Goal: Information Seeking & Learning: Learn about a topic

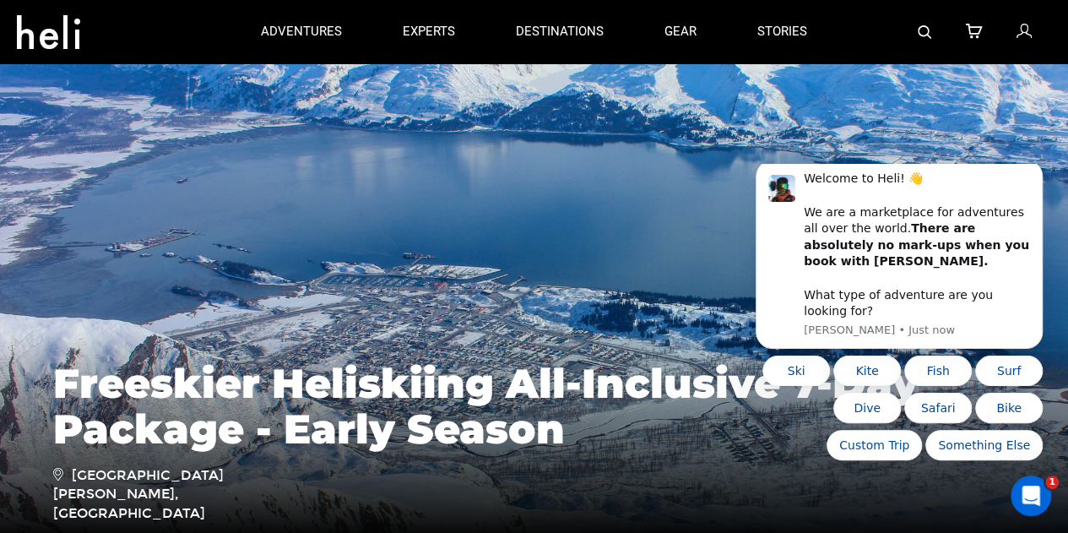
click at [60, 29] on icon at bounding box center [48, 27] width 63 height 27
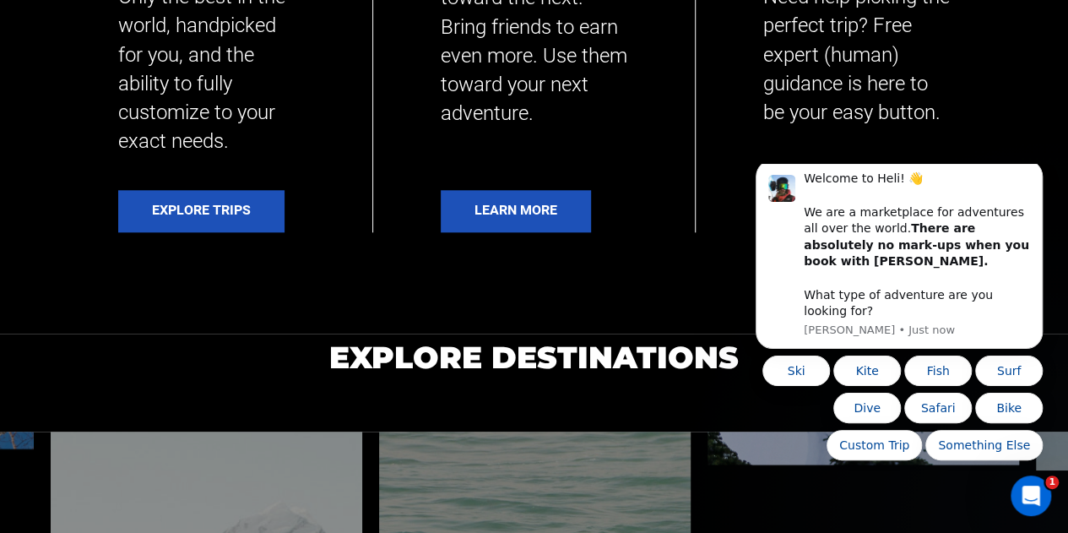
scroll to position [780, 0]
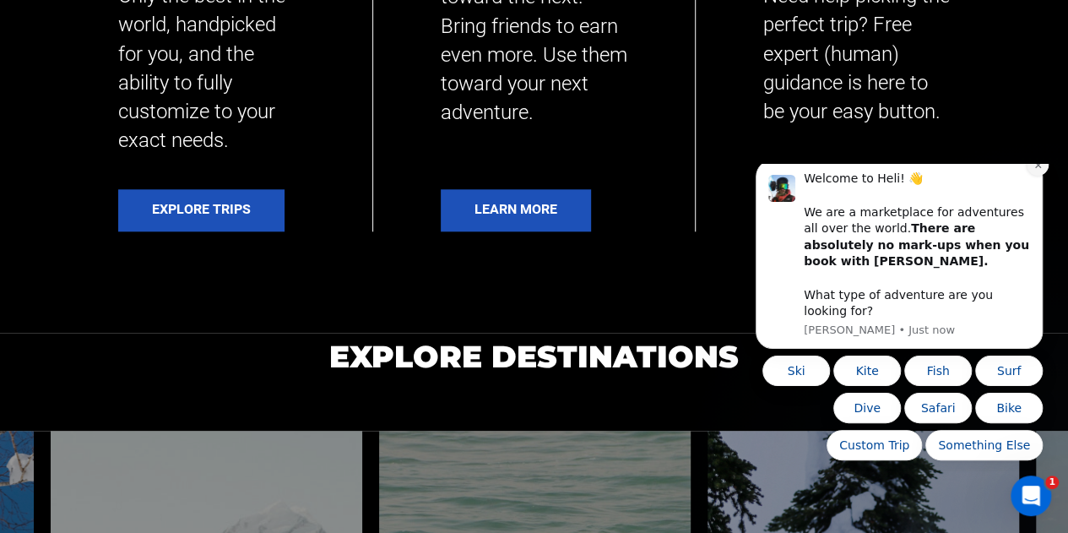
click at [1041, 170] on icon "Dismiss notification" at bounding box center [1037, 164] width 9 height 9
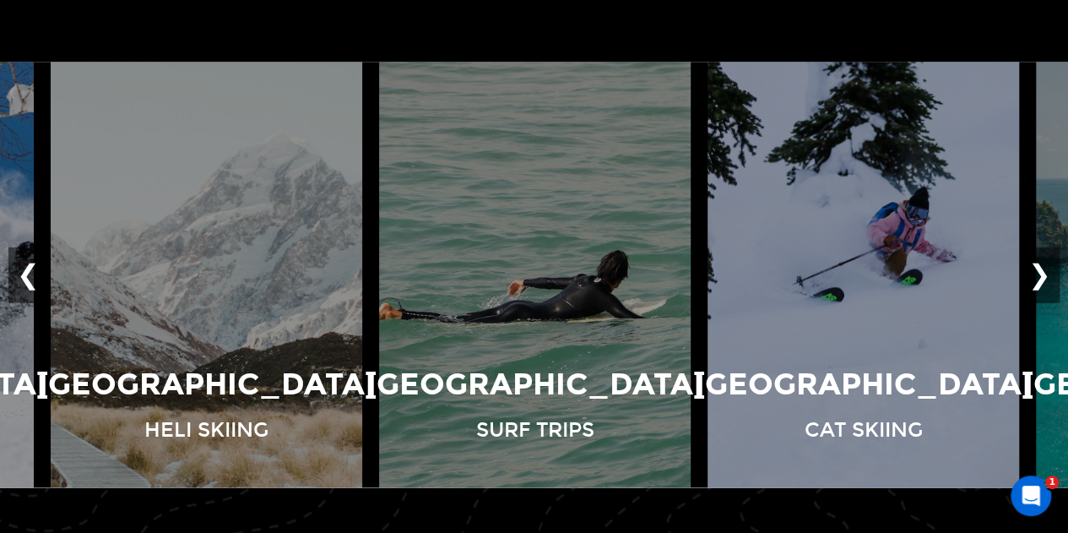
scroll to position [1150, 0]
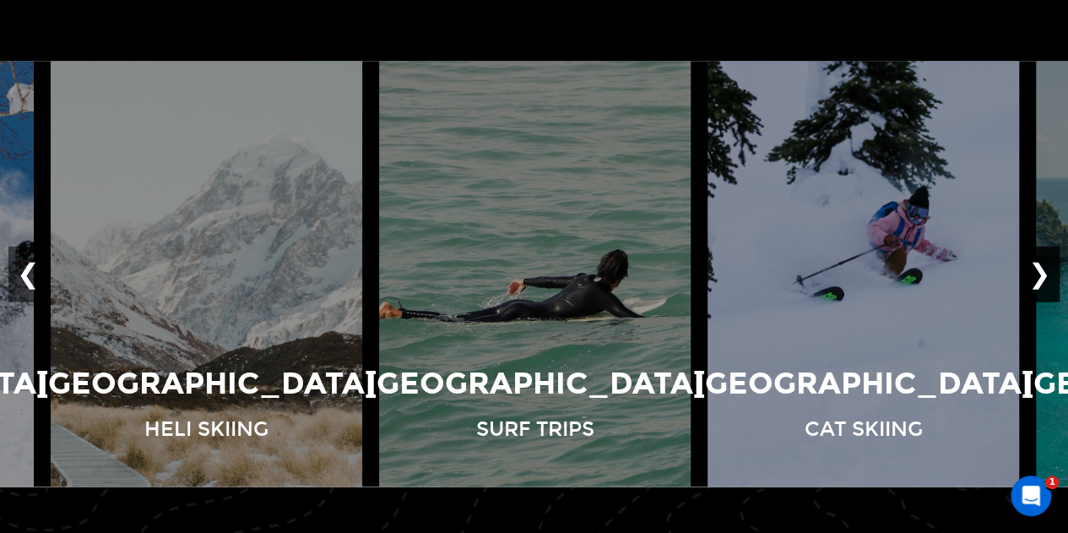
click at [1040, 273] on button "❯" at bounding box center [1040, 274] width 40 height 56
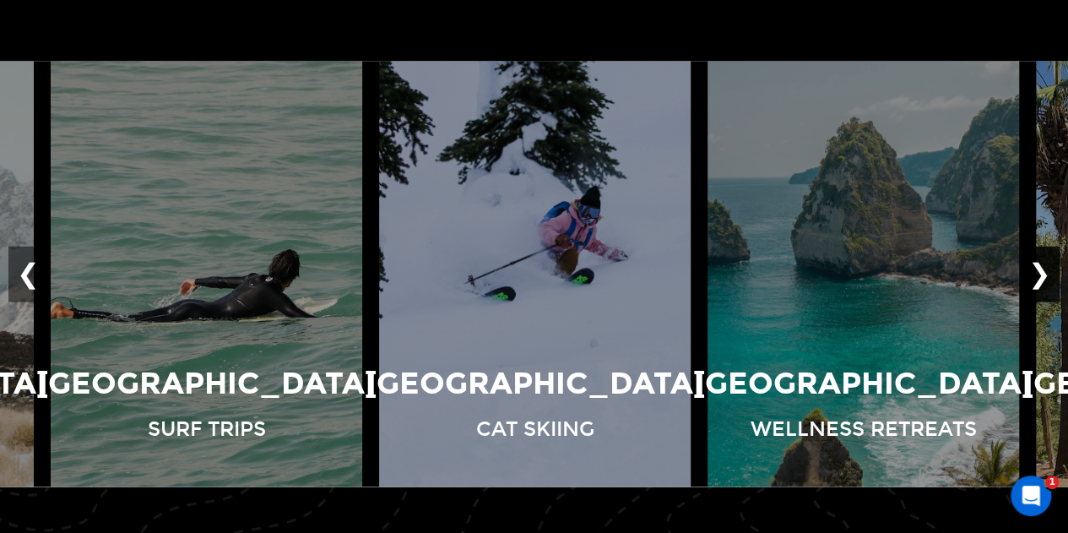
click at [1040, 273] on button "❯" at bounding box center [1040, 274] width 40 height 56
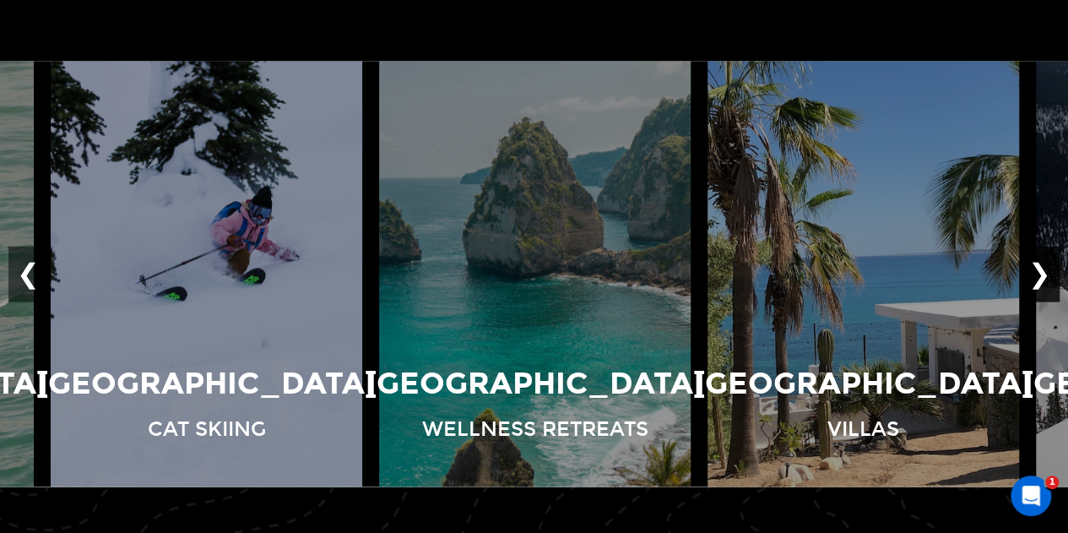
click at [1040, 273] on button "❯" at bounding box center [1040, 274] width 40 height 56
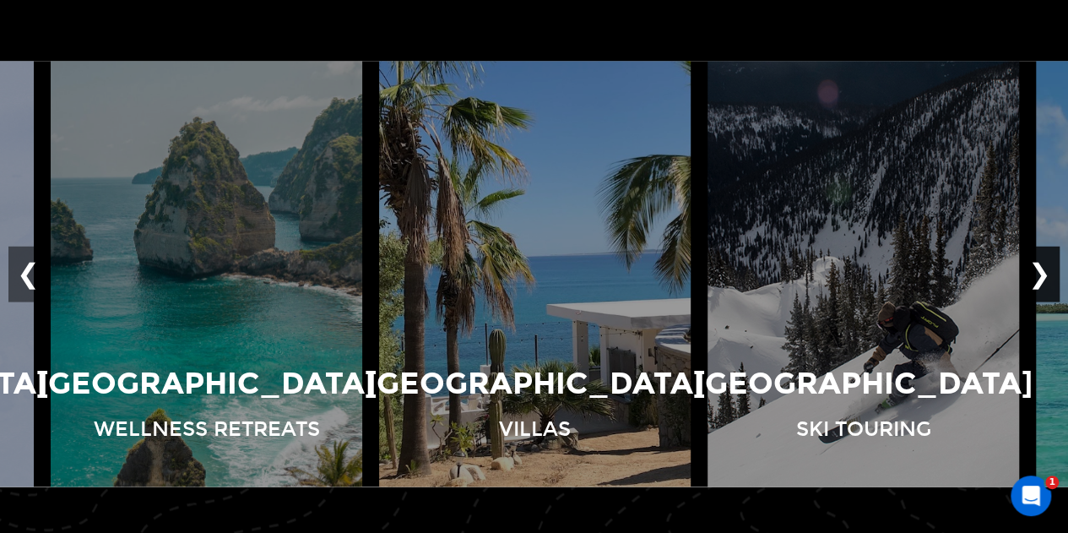
click at [1040, 273] on button "❯" at bounding box center [1040, 274] width 40 height 56
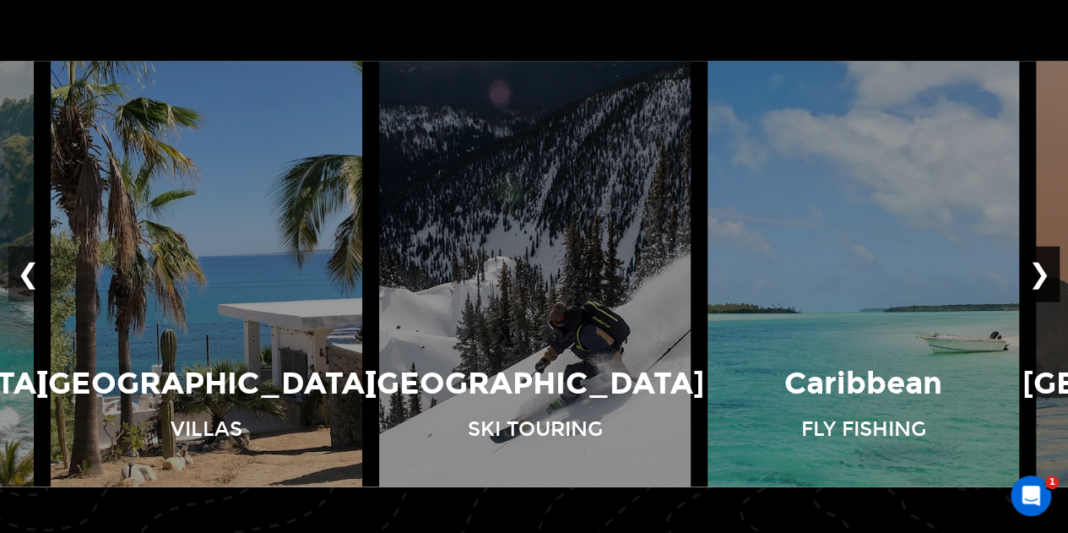
click at [1040, 273] on button "❯" at bounding box center [1040, 274] width 40 height 56
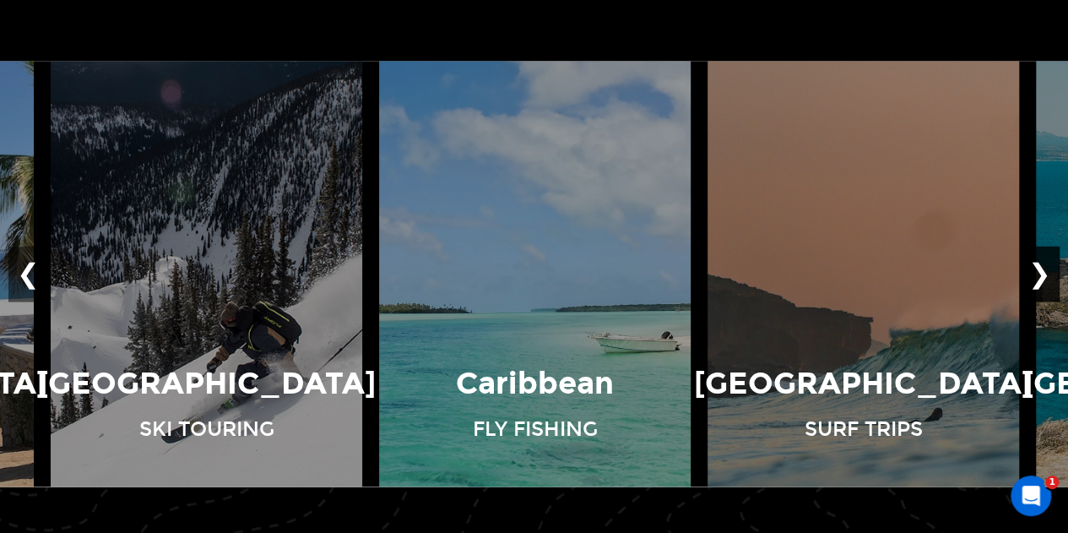
click at [1040, 273] on button "❯" at bounding box center [1040, 274] width 40 height 56
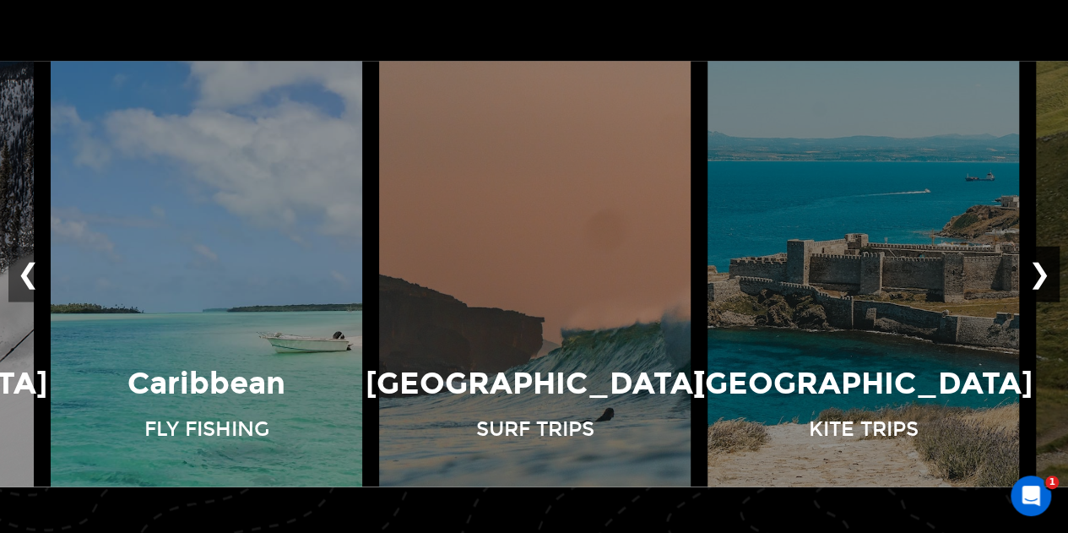
click at [1040, 273] on button "❯" at bounding box center [1040, 274] width 40 height 56
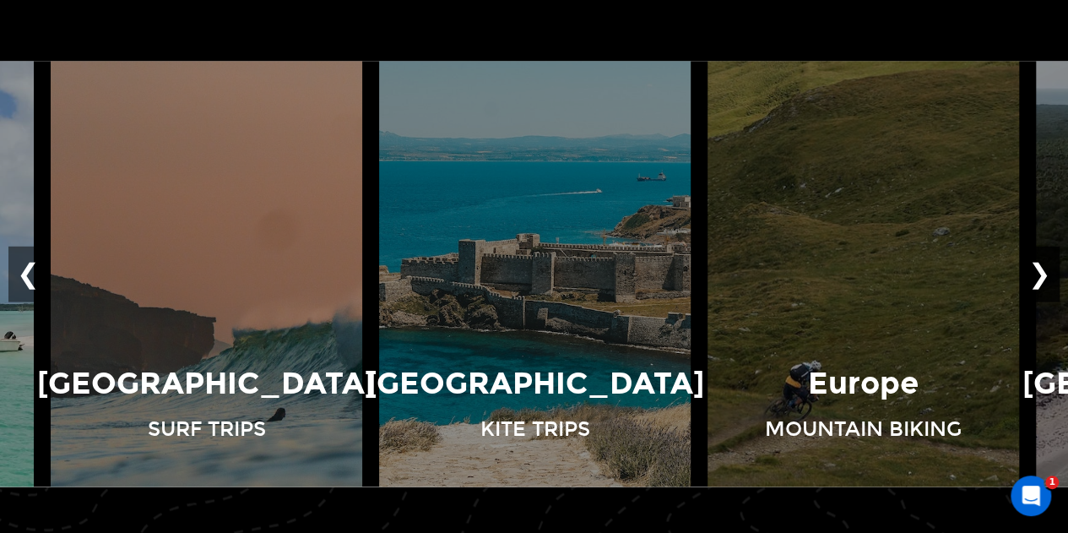
click at [1040, 273] on button "❯" at bounding box center [1040, 274] width 40 height 56
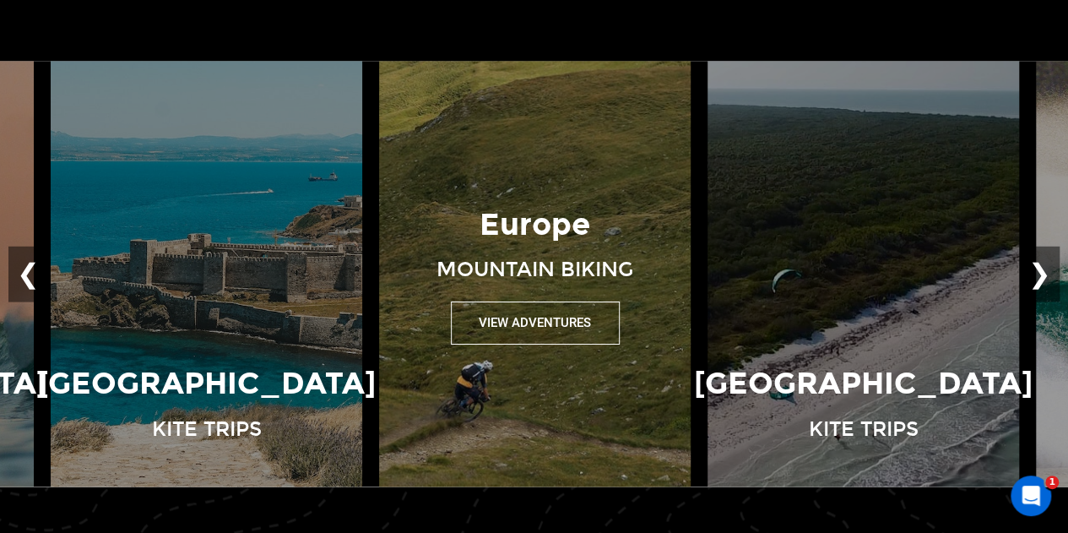
click at [550, 310] on button "View Adventures" at bounding box center [535, 321] width 169 height 43
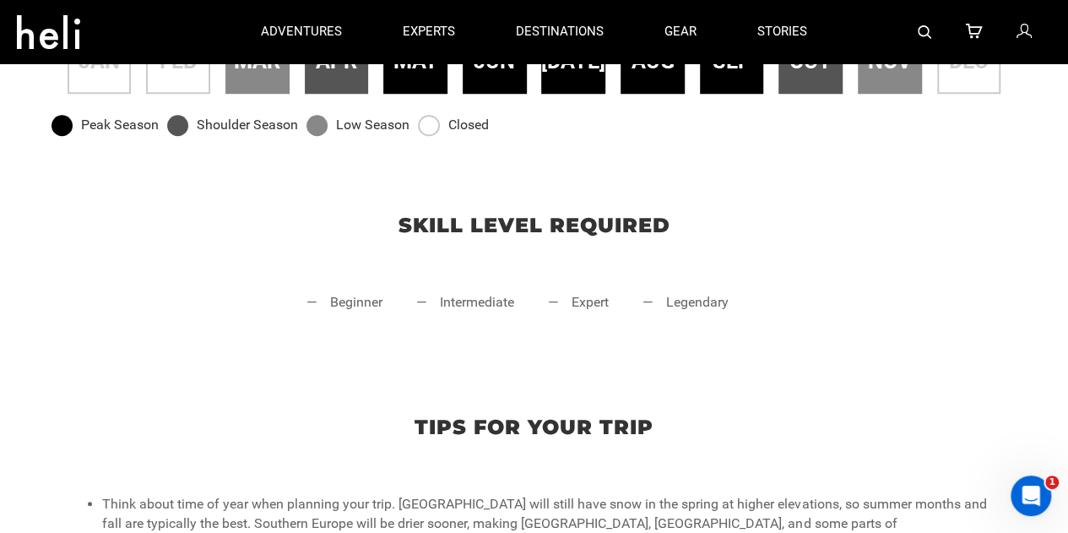
scroll to position [637, 0]
click at [599, 306] on li "— expert" at bounding box center [578, 319] width 61 height 51
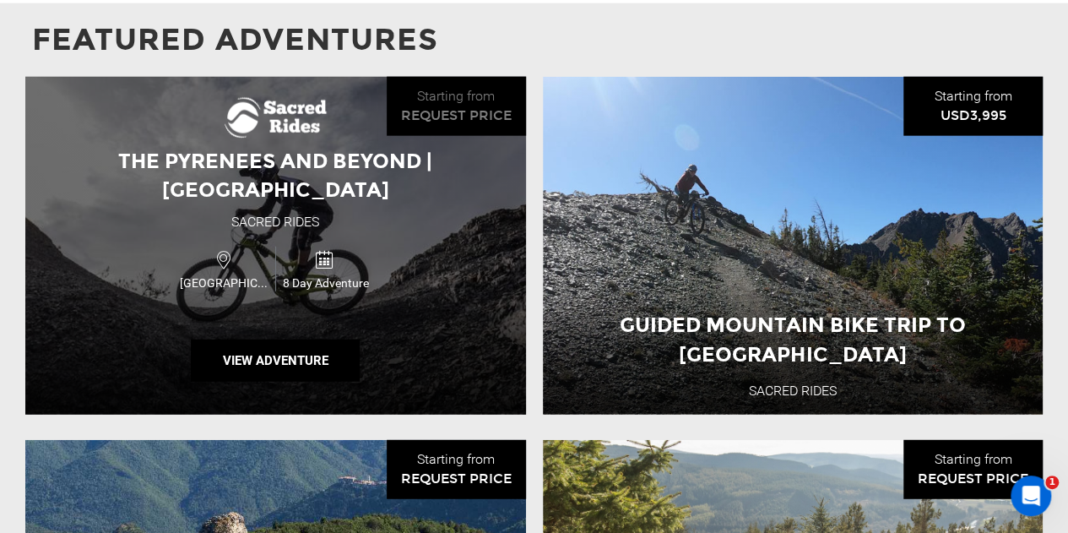
scroll to position [2060, 0]
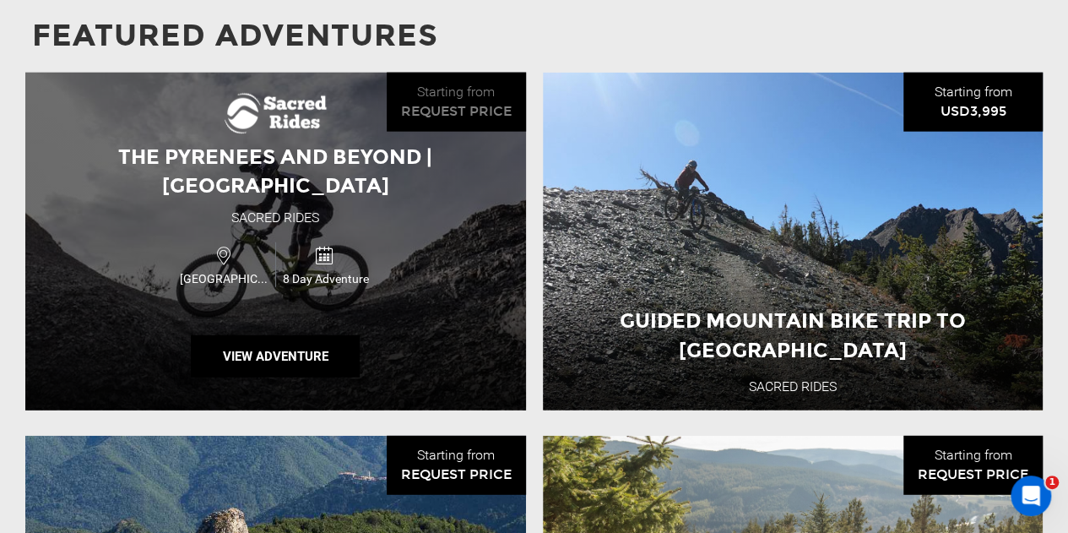
click at [297, 122] on img at bounding box center [276, 113] width 102 height 41
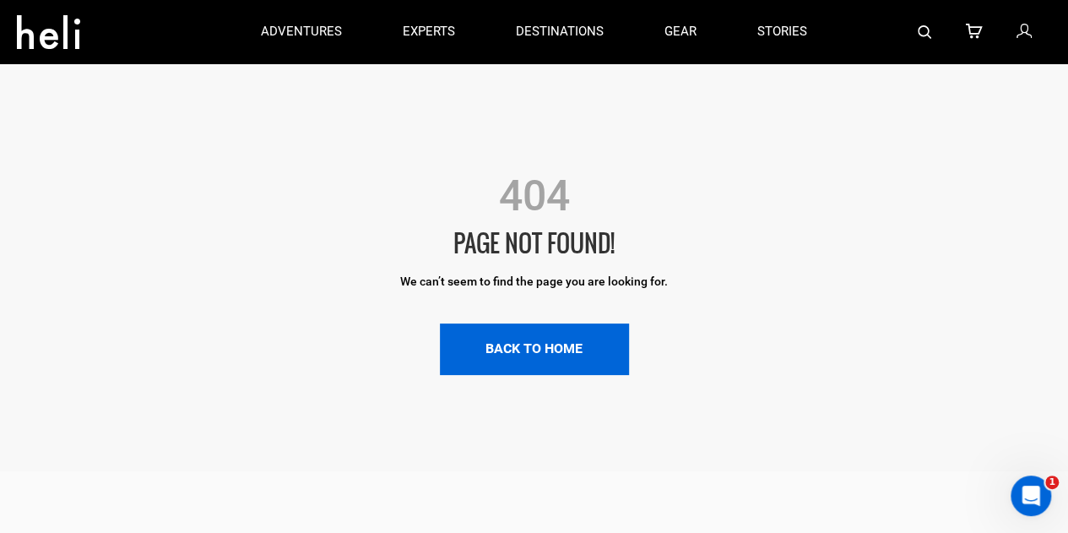
click at [525, 349] on link "BACK TO HOME" at bounding box center [534, 348] width 189 height 51
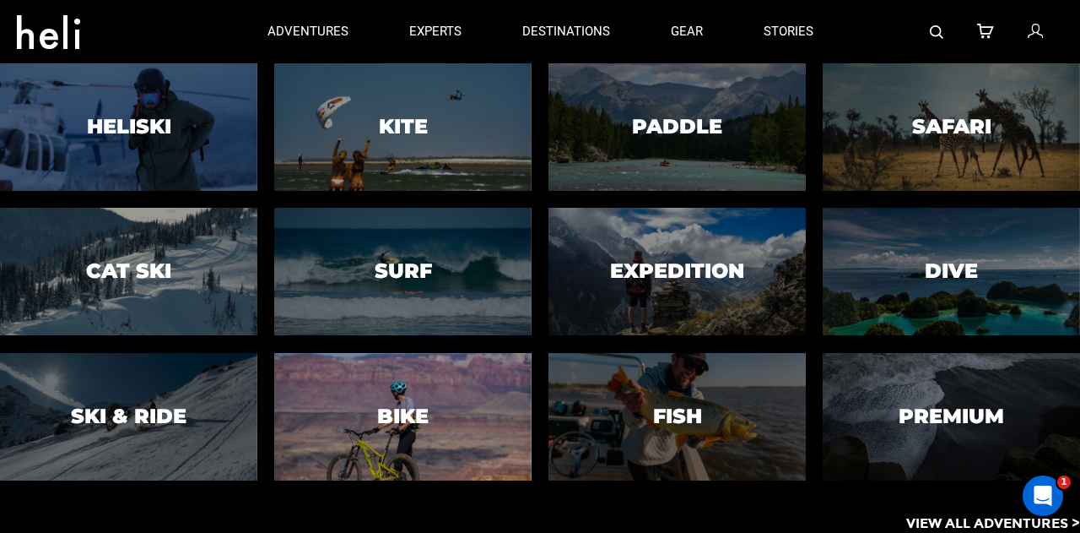
click at [377, 426] on h3 "Bike" at bounding box center [402, 415] width 51 height 22
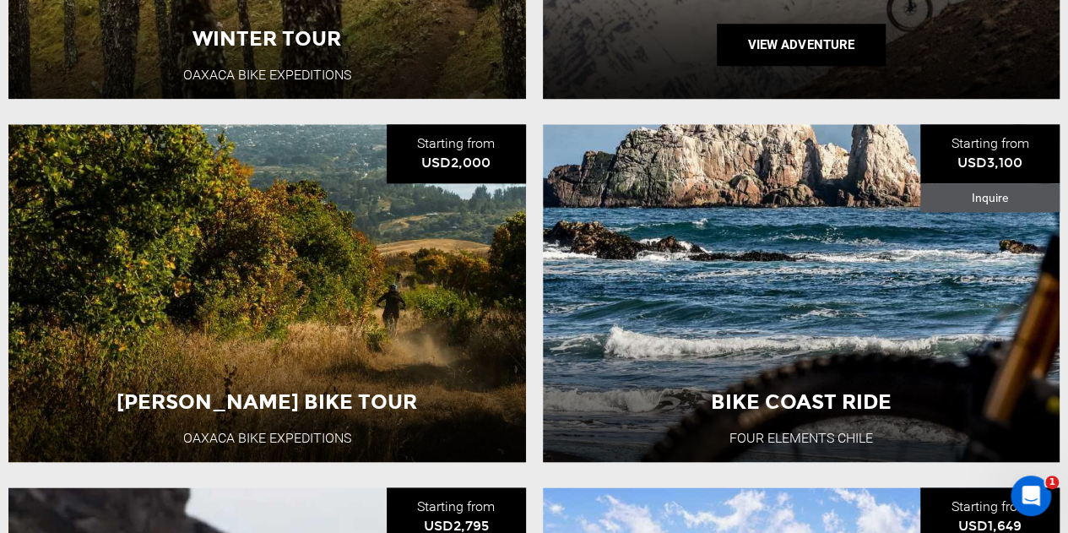
scroll to position [898, 0]
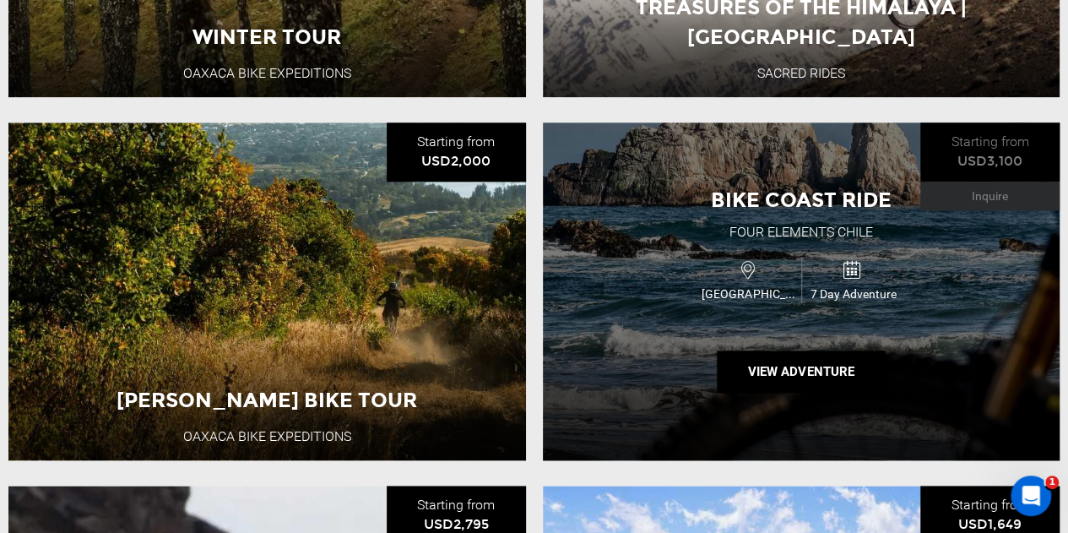
click at [657, 220] on div "Bike Coast Ride Four Elements Chile Chile 7 Day Adventure View Adventure" at bounding box center [801, 291] width 517 height 338
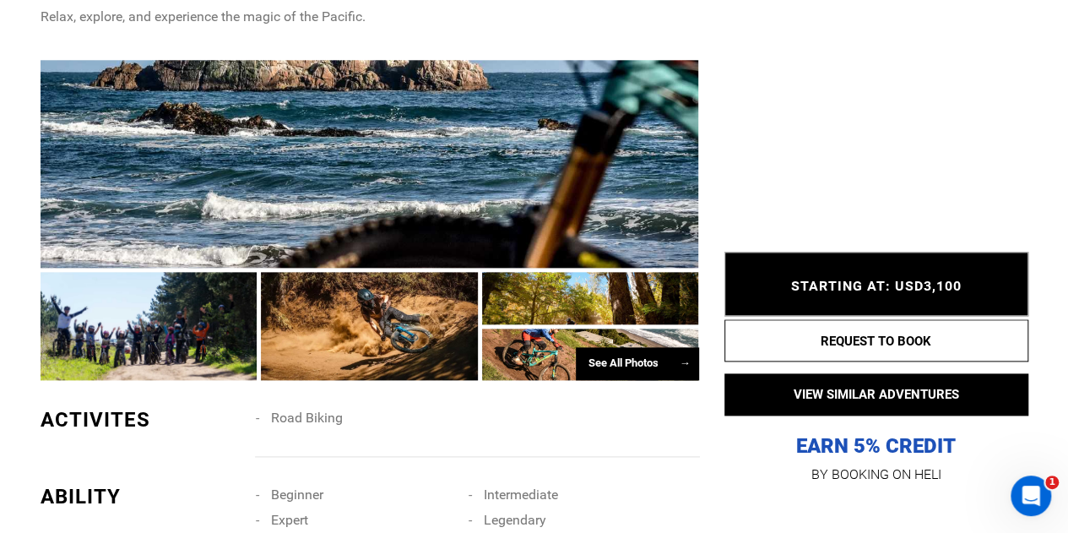
scroll to position [933, 0]
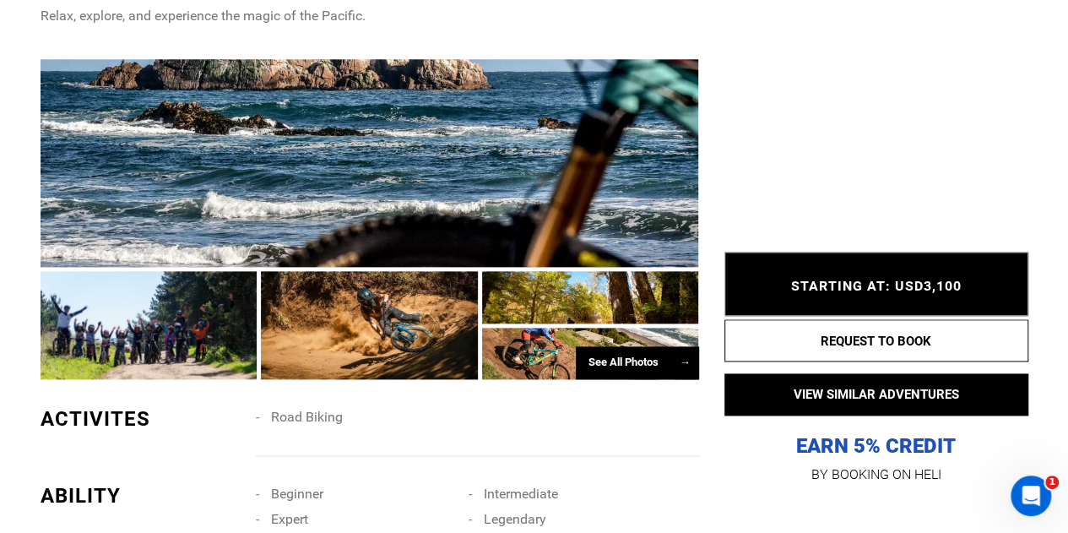
click at [443, 322] on div at bounding box center [369, 325] width 217 height 108
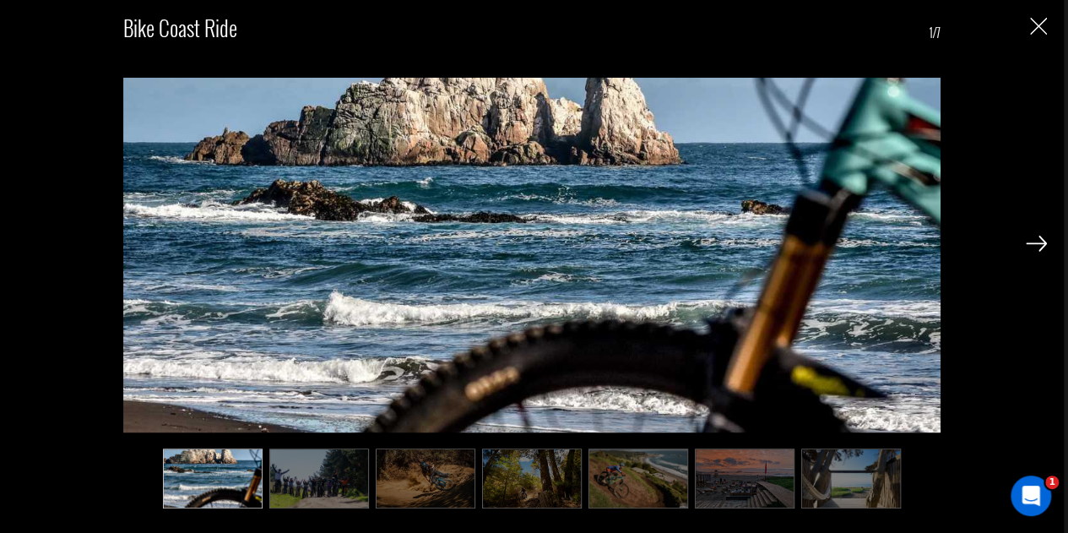
click at [1042, 246] on img at bounding box center [1036, 243] width 21 height 15
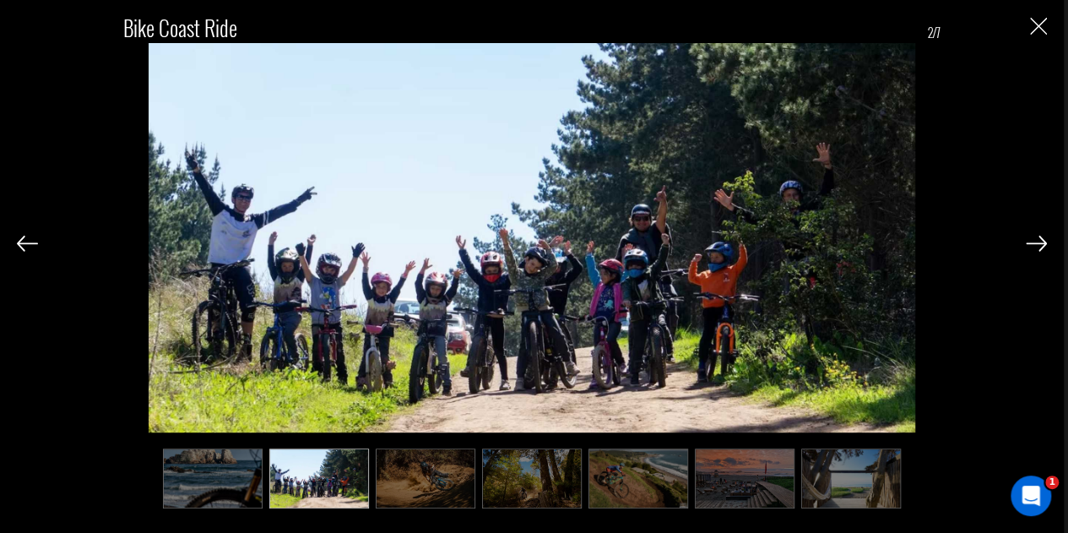
click at [1042, 246] on img at bounding box center [1036, 243] width 21 height 15
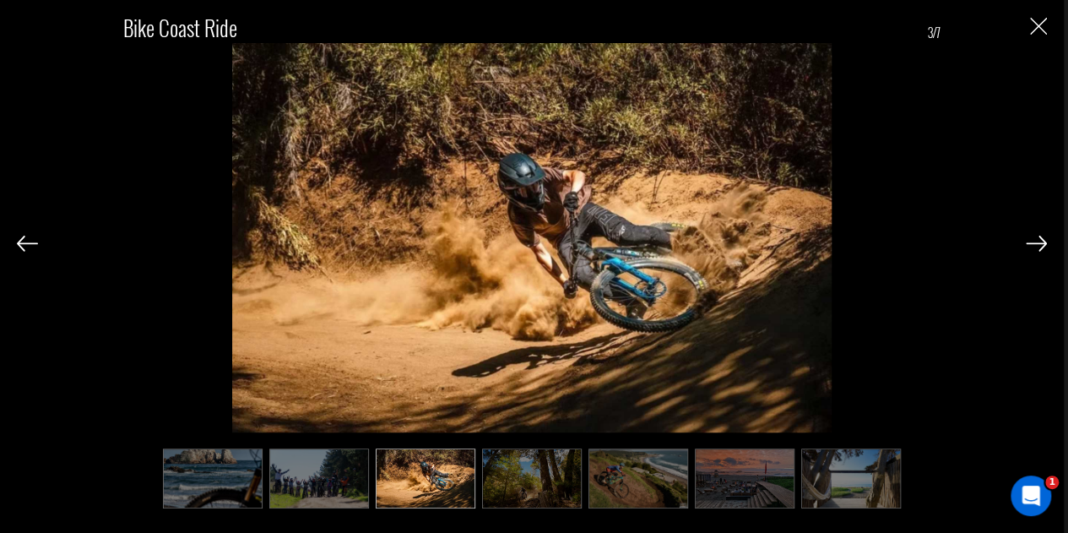
click at [1042, 246] on img at bounding box center [1036, 243] width 21 height 15
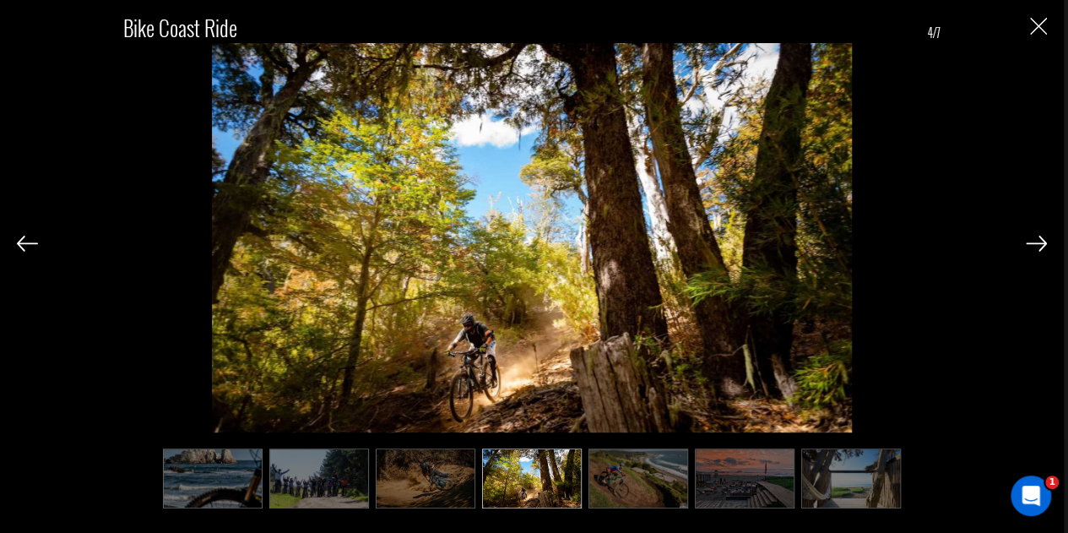
click at [1042, 246] on img at bounding box center [1036, 243] width 21 height 15
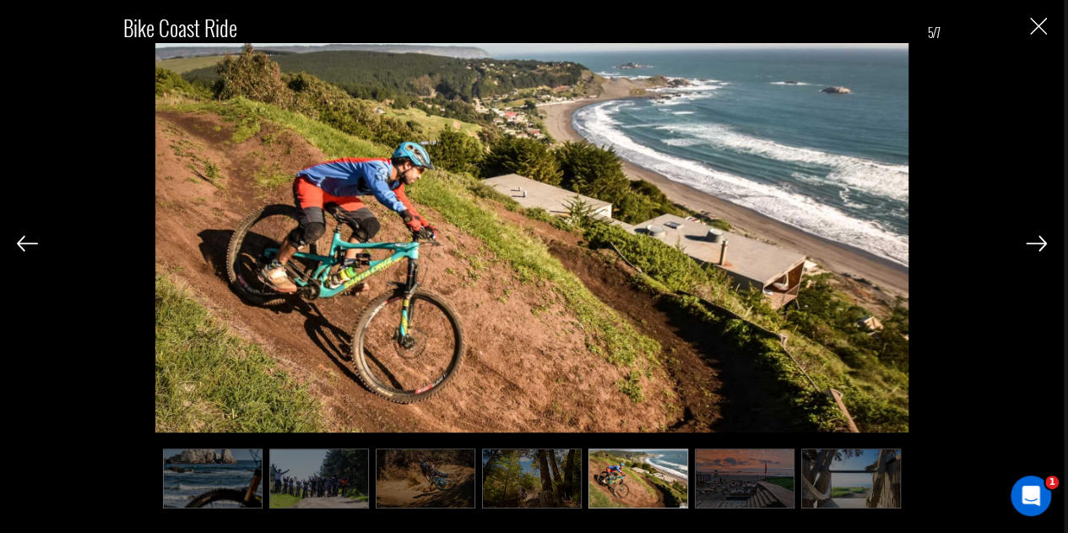
click at [1042, 246] on img at bounding box center [1036, 243] width 21 height 15
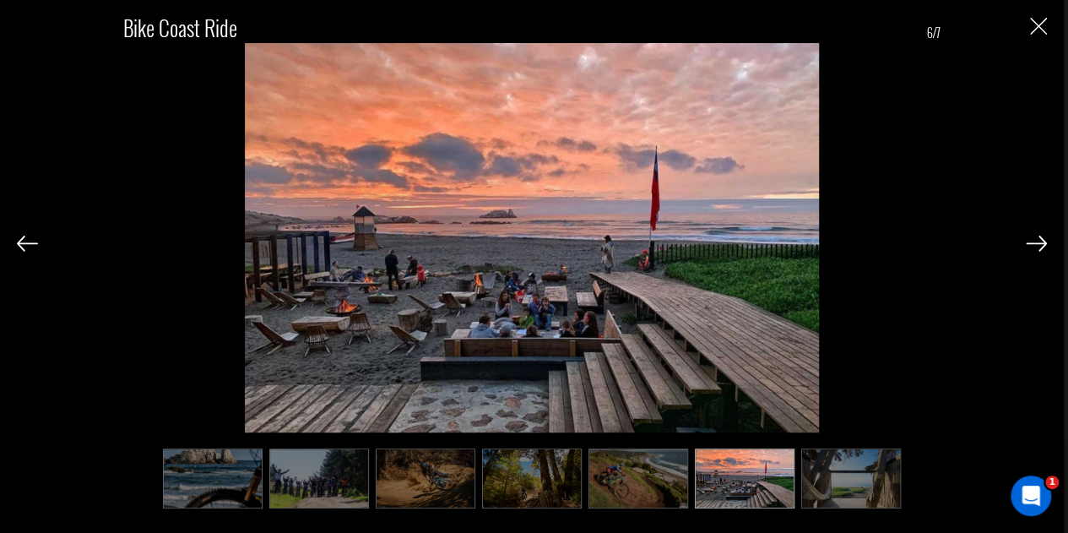
click at [1042, 246] on img at bounding box center [1036, 243] width 21 height 15
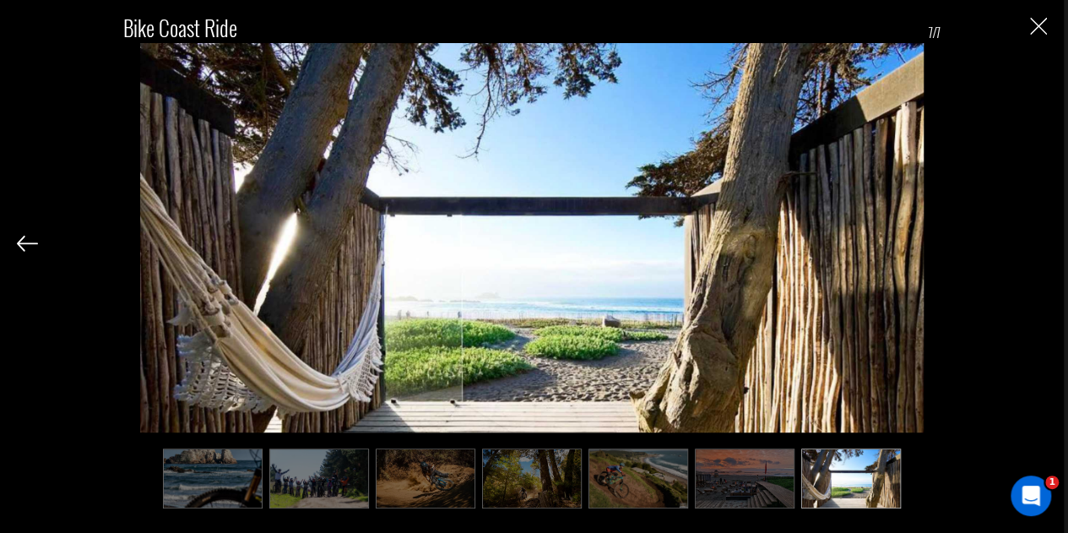
click at [1045, 28] on img "Close" at bounding box center [1038, 26] width 17 height 17
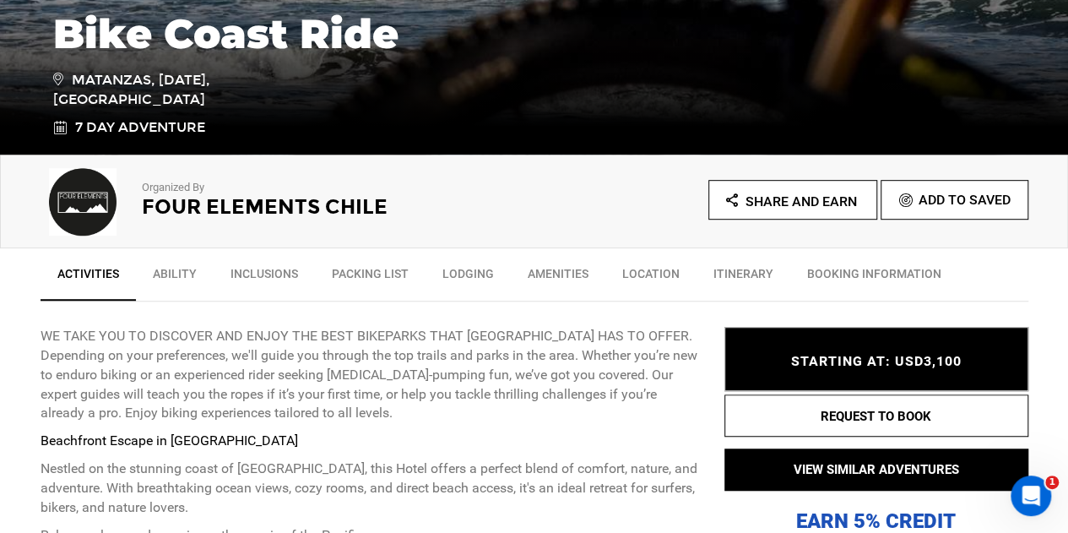
scroll to position [441, 0]
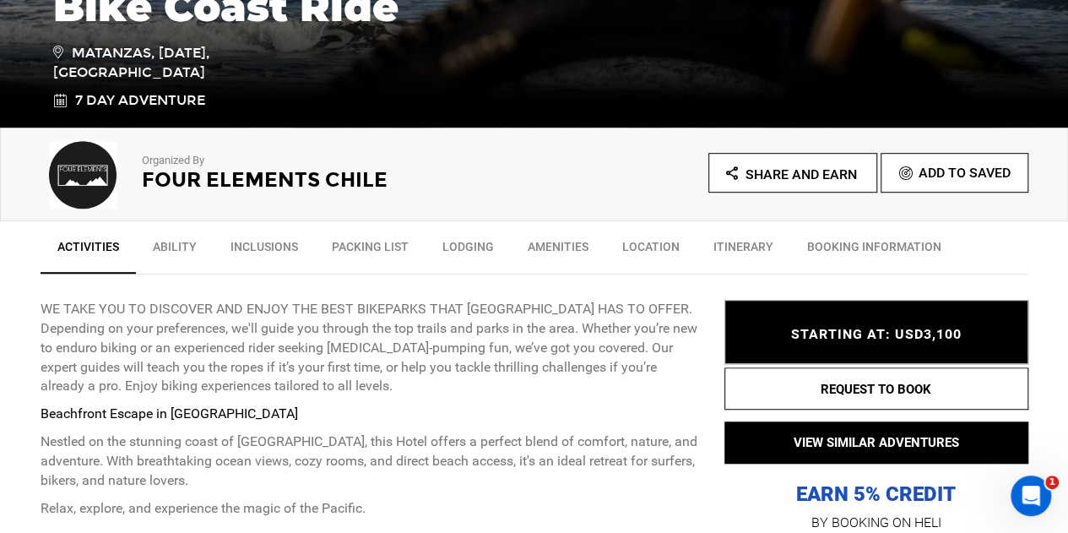
click at [831, 242] on link "BOOKING INFORMATION" at bounding box center [874, 251] width 168 height 42
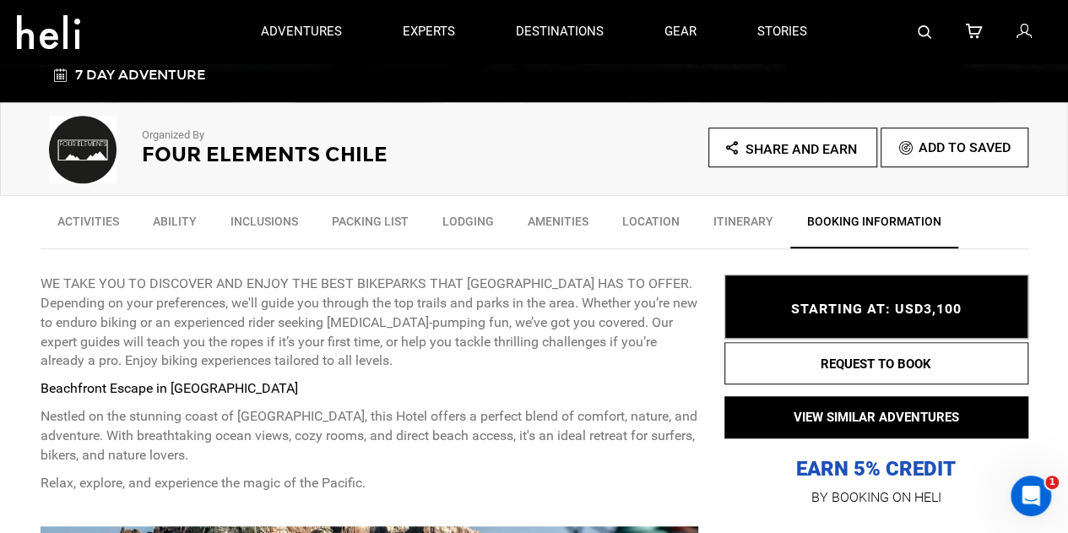
scroll to position [465, 0]
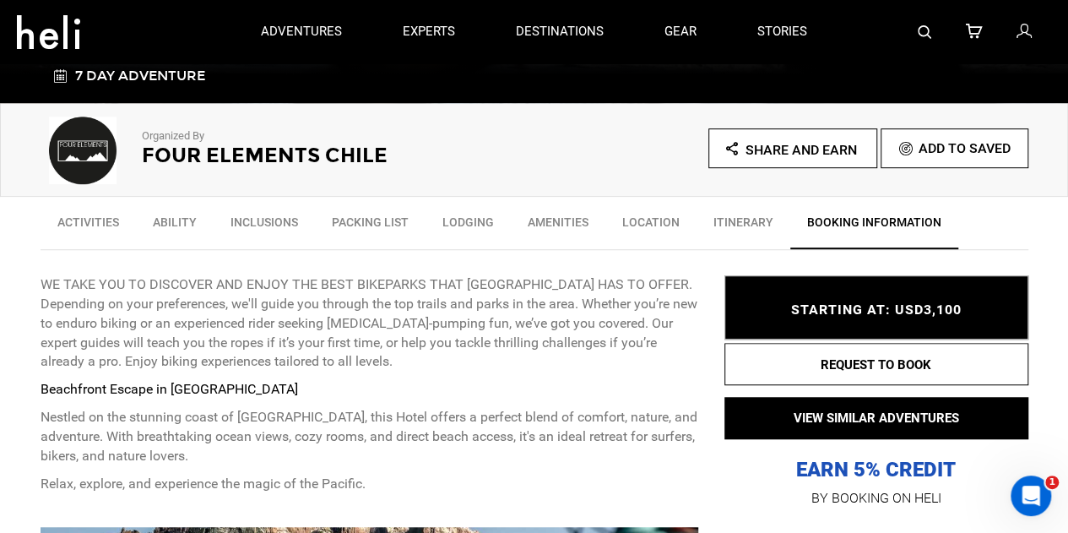
click at [160, 225] on link "Ability" at bounding box center [175, 226] width 78 height 42
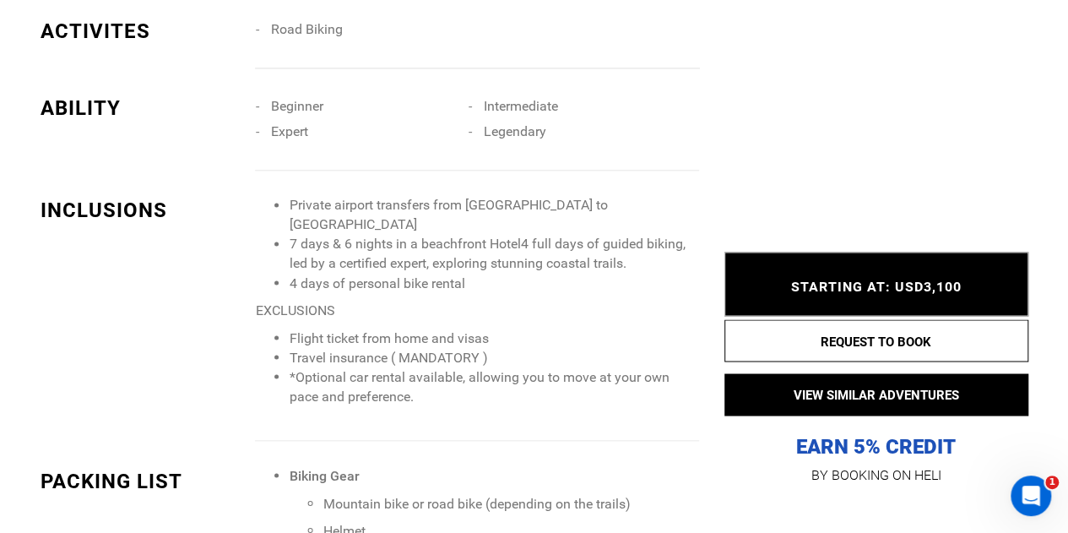
click at [160, 225] on div "INCLUSIONS Private airport transfers from Santiago to Matanzas 7 days & 6 night…" at bounding box center [370, 318] width 684 height 244
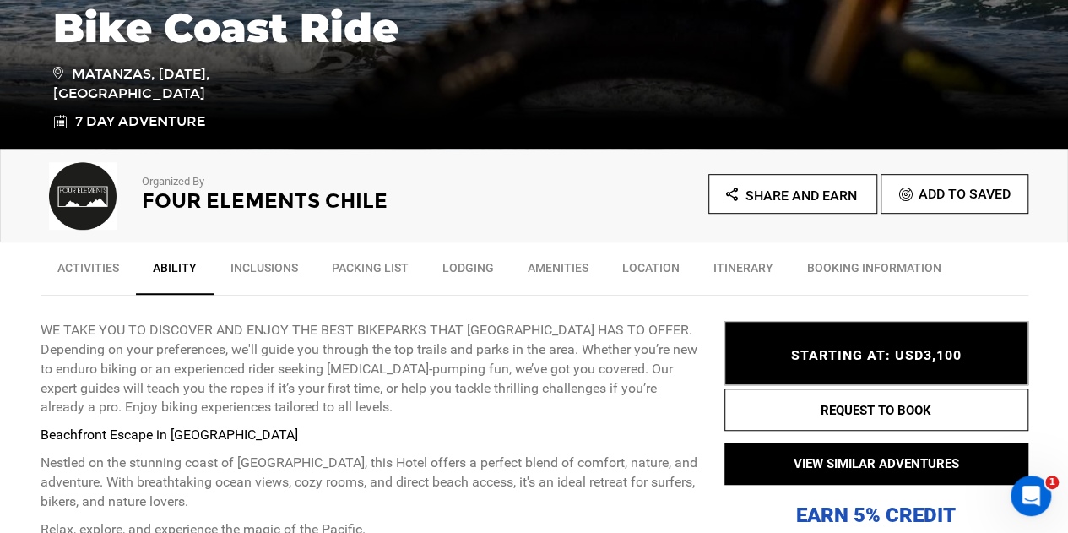
scroll to position [425, 0]
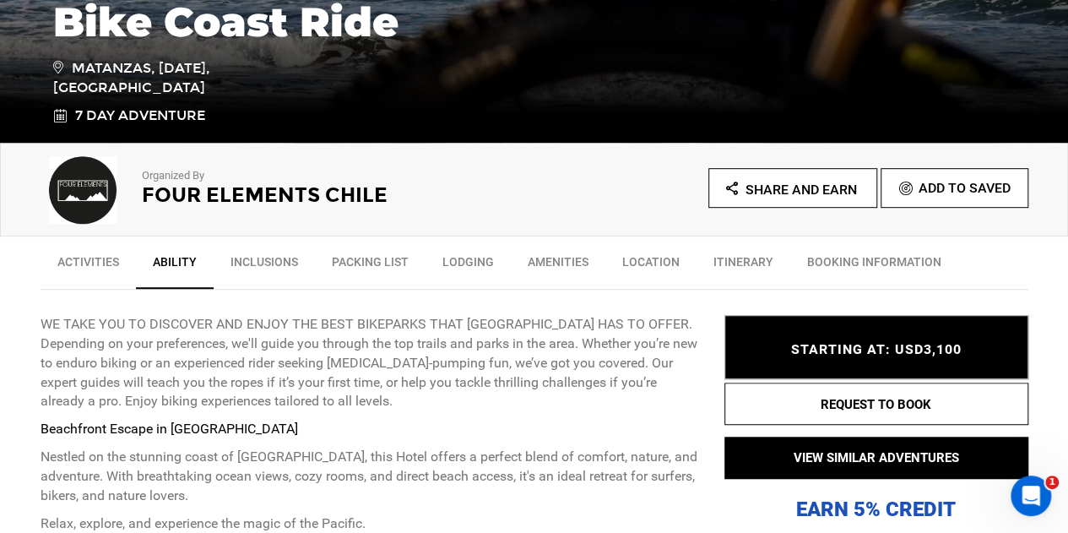
click at [65, 187] on img at bounding box center [83, 190] width 84 height 68
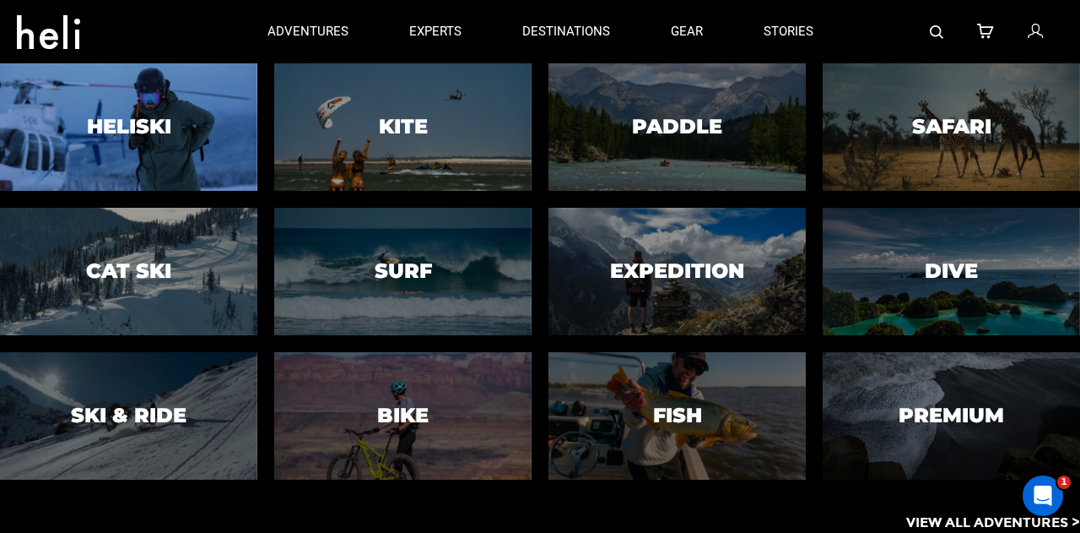
click at [211, 105] on div at bounding box center [128, 127] width 263 height 130
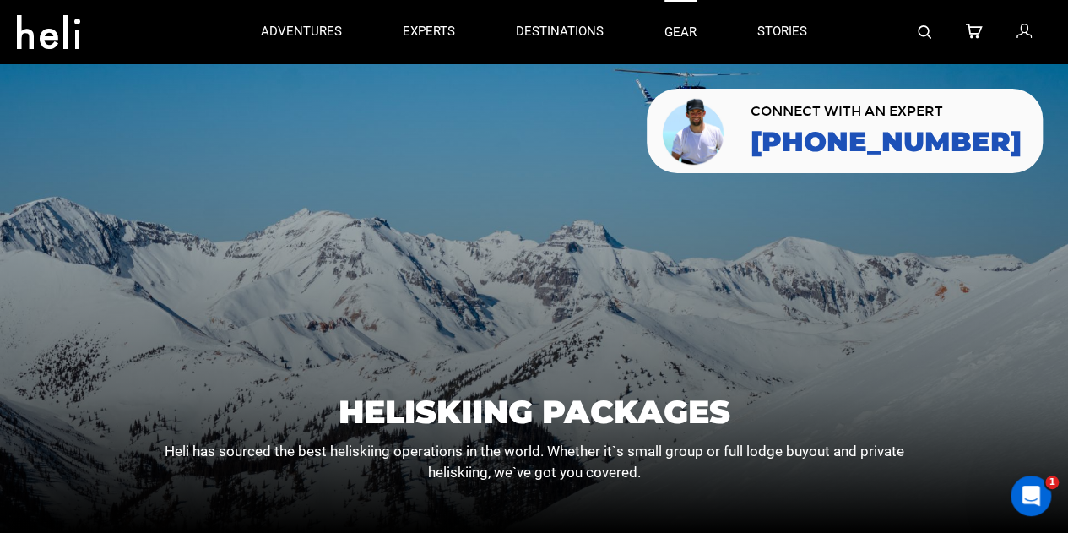
click at [685, 40] on link "gear" at bounding box center [680, 31] width 32 height 63
click at [779, 35] on link "stories" at bounding box center [782, 31] width 50 height 63
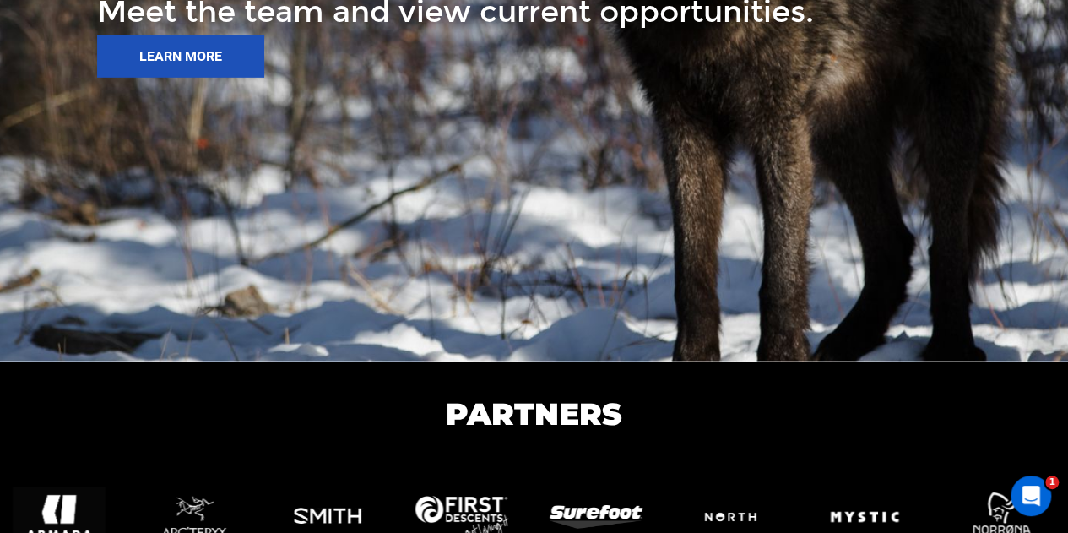
scroll to position [2917, 0]
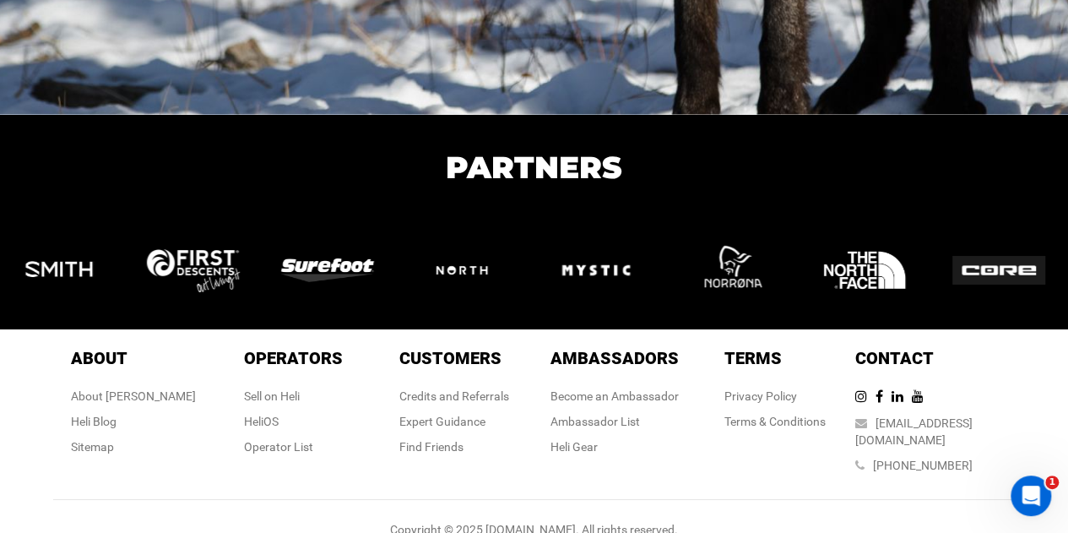
drag, startPoint x: 265, startPoint y: 444, endPoint x: 219, endPoint y: 504, distance: 75.3
click at [219, 504] on div "About About About Heli Heli Blog Sitemap Operators Operators Sell on Heli HeliO…" at bounding box center [535, 439] width 988 height 221
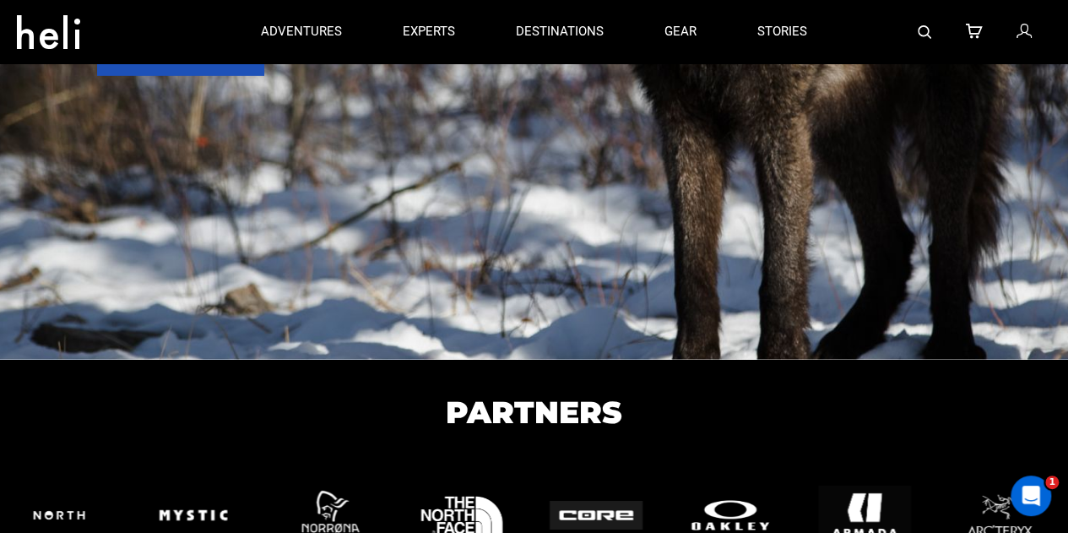
scroll to position [2667, 0]
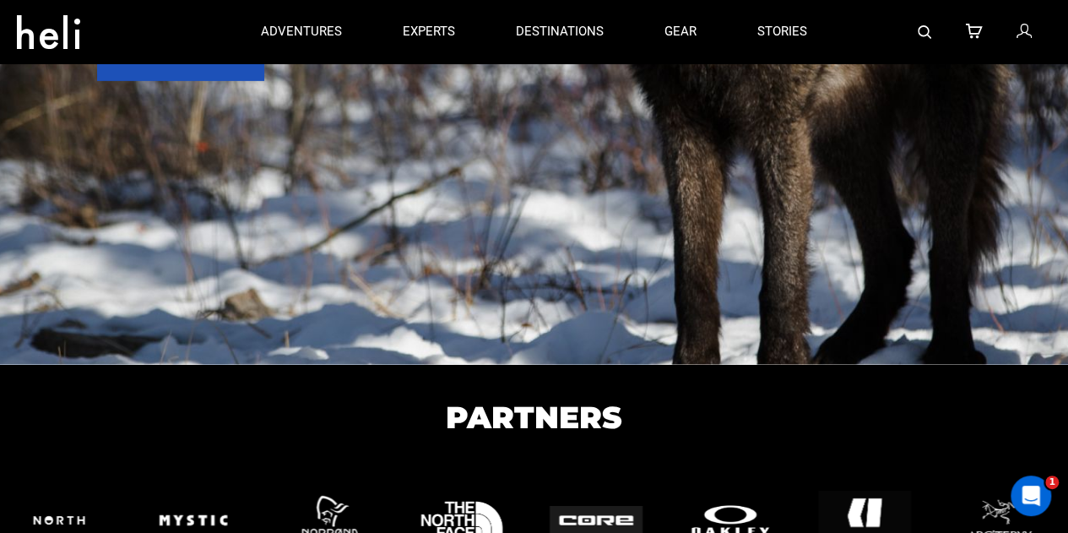
click at [236, 80] on div "JOIN THE PACK Meet the team and view current opportunities. LEARN MORE" at bounding box center [534, 26] width 1068 height 675
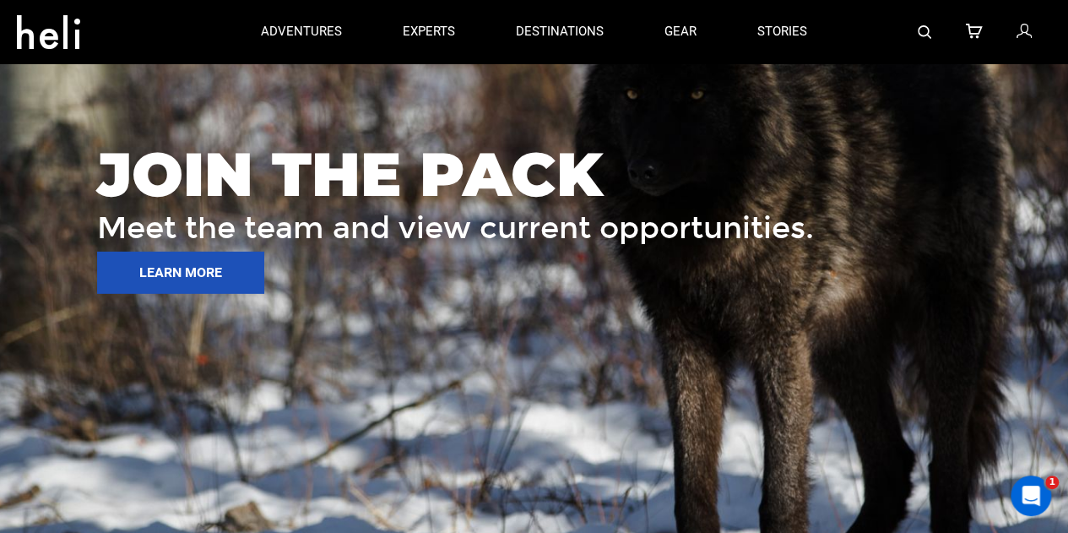
scroll to position [2453, 0]
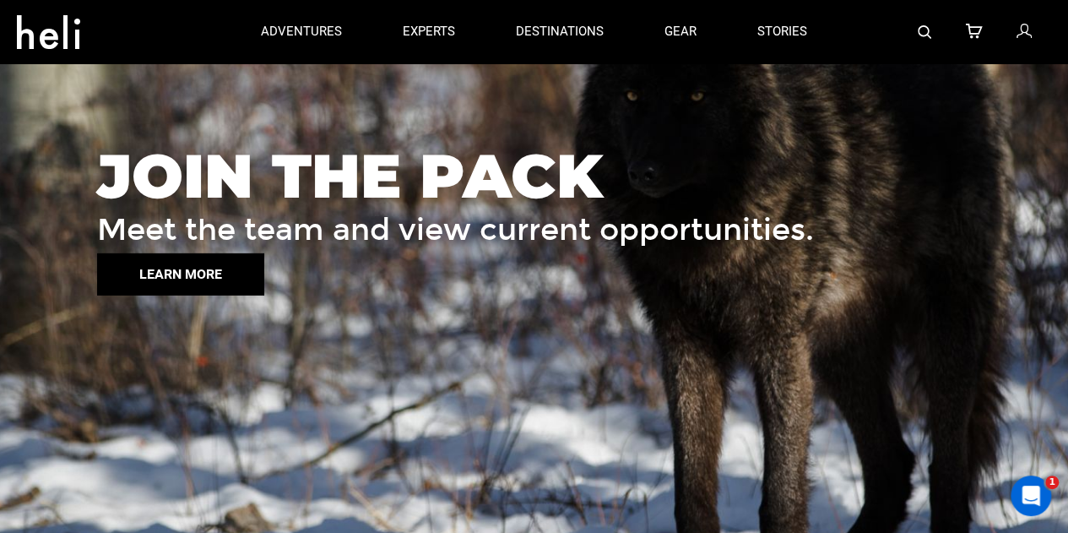
click at [204, 281] on button "LEARN MORE" at bounding box center [180, 274] width 167 height 42
